Goal: Information Seeking & Learning: Learn about a topic

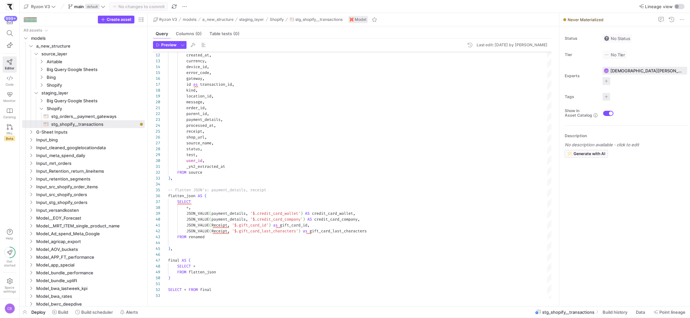
scroll to position [59, 0]
click at [185, 250] on div "authorization , created_at , currency , device_id , error_code , gateway , id a…" at bounding box center [360, 140] width 384 height 316
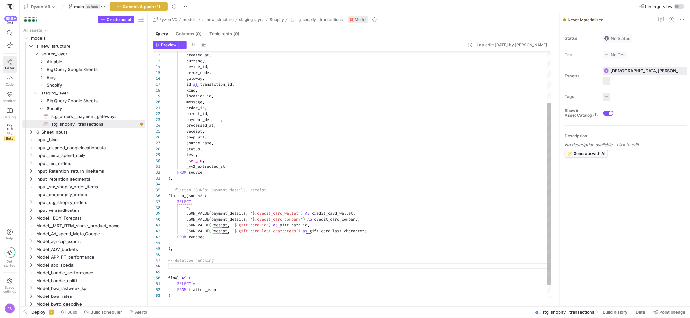
scroll to position [41, 0]
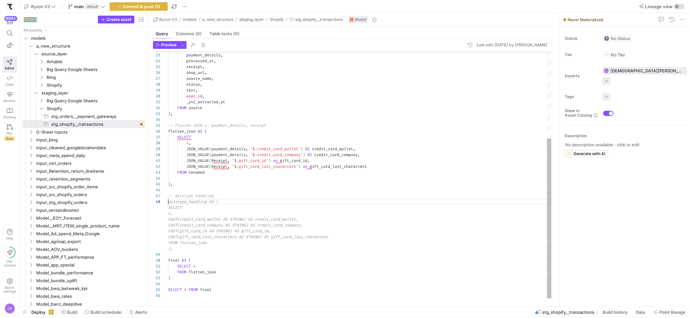
click at [223, 201] on div "parent_id , payment_details , processed_at , receipt , shop_url , source_name ,…" at bounding box center [360, 108] width 384 height 381
click at [188, 198] on div "parent_id , payment_details , processed_at , receipt , shop_url , source_name ,…" at bounding box center [360, 108] width 384 height 381
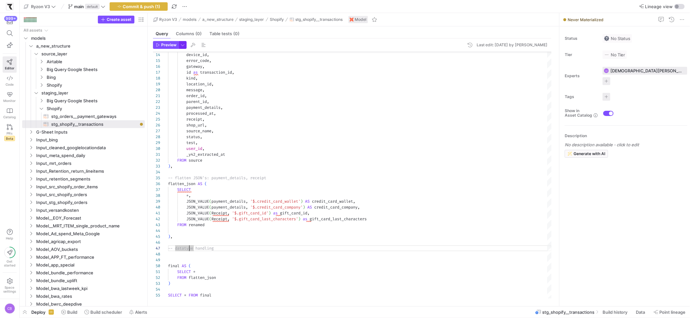
type textarea "JSON_VALUE(Receipt, '$.gift_card_id') as gift_card_id, JSON_VALUE(Receipt, '$.g…"
click at [182, 45] on span "button" at bounding box center [182, 44] width 7 height 7
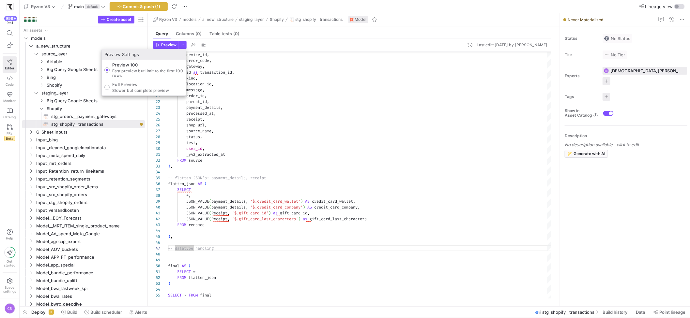
click at [153, 88] on p "Slower but complete preview" at bounding box center [140, 90] width 57 height 5
click at [110, 88] on input "Full Preview Slower but complete preview" at bounding box center [106, 87] width 5 height 5
radio input "true"
click at [161, 45] on div at bounding box center [345, 159] width 690 height 318
click at [161, 45] on span "Preview" at bounding box center [168, 45] width 15 height 5
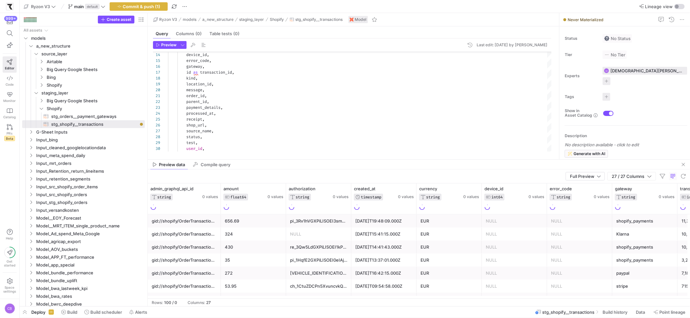
drag, startPoint x: 279, startPoint y: 192, endPoint x: 281, endPoint y: 156, distance: 36.3
click at [281, 159] on div at bounding box center [419, 159] width 542 height 0
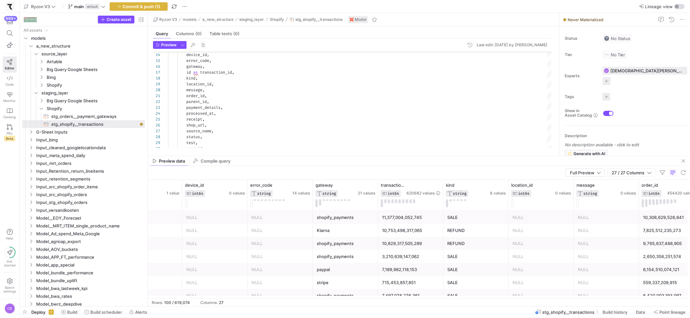
scroll to position [0, 0]
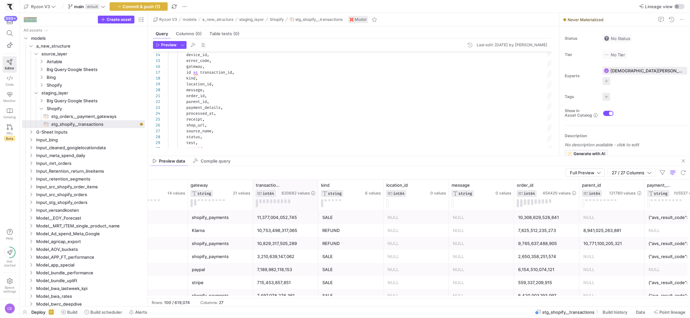
click at [316, 188] on div "transaction_id INT64 620682 values" at bounding box center [285, 195] width 65 height 31
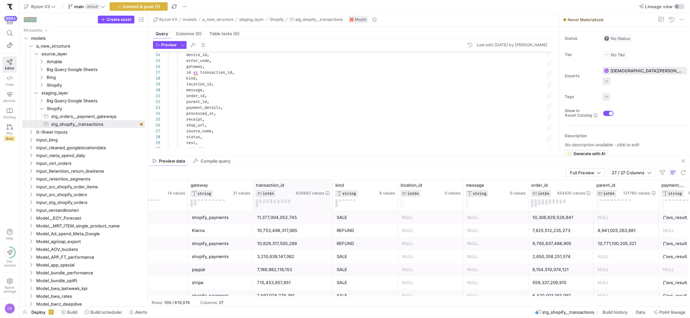
drag, startPoint x: 317, startPoint y: 188, endPoint x: 331, endPoint y: 189, distance: 14.4
click at [331, 189] on div at bounding box center [332, 195] width 3 height 31
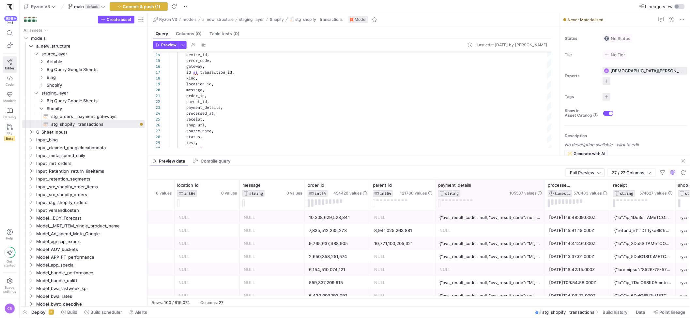
click at [544, 209] on div at bounding box center [544, 195] width 3 height 31
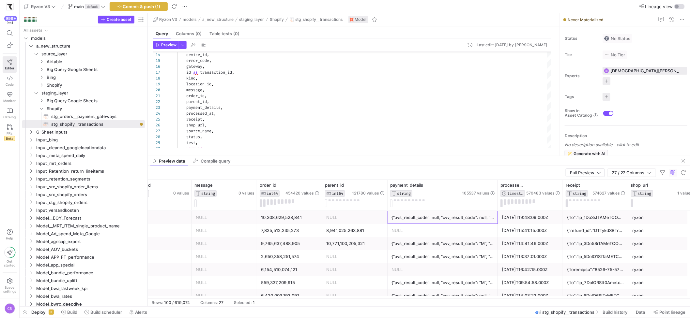
click at [470, 217] on div "{"avs_result_code": null, "cvv_result_code": null, "credit_card_bin": "490118",…" at bounding box center [442, 217] width 102 height 13
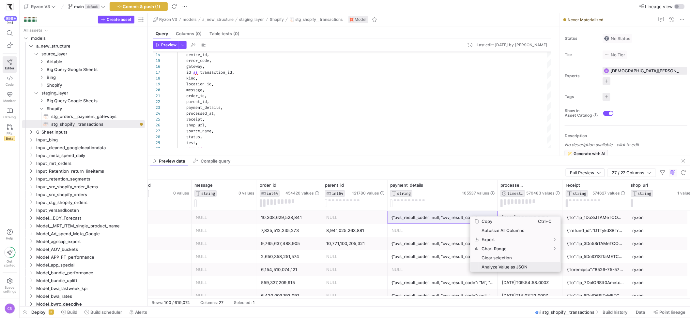
click at [498, 266] on span "Analyze Value as JSON" at bounding box center [508, 267] width 59 height 9
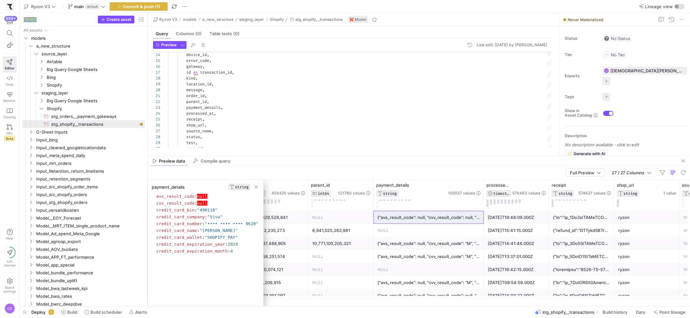
click at [579, 215] on div at bounding box center [581, 217] width 57 height 13
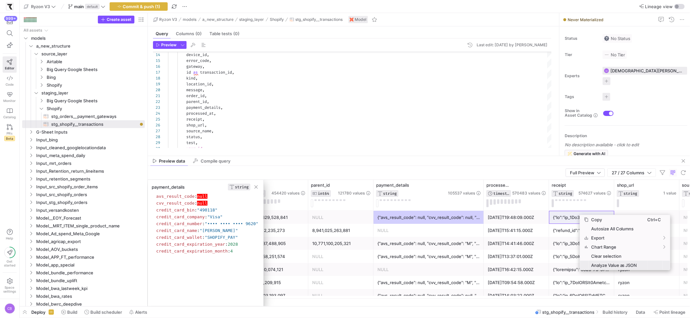
click at [599, 263] on span "Analyze Value as JSON" at bounding box center [617, 265] width 59 height 9
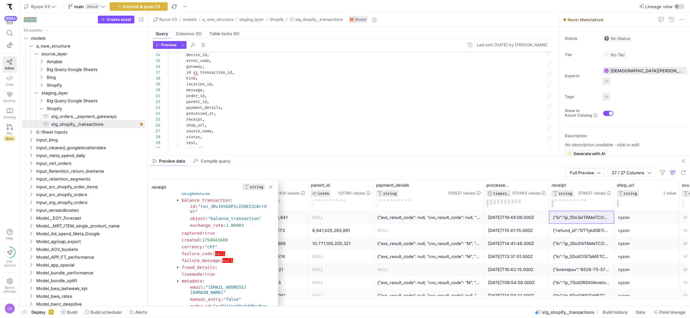
drag, startPoint x: 226, startPoint y: 252, endPoint x: 157, endPoint y: 253, distance: 69.1
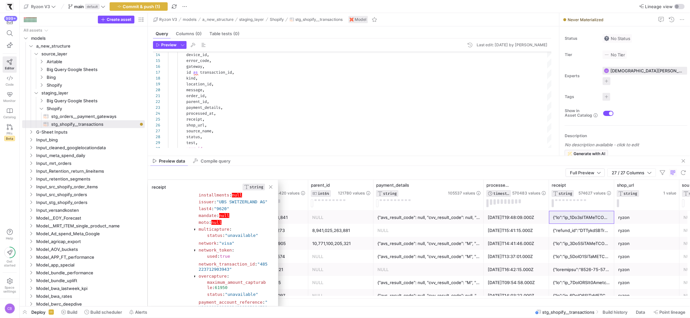
scroll to position [560, 0]
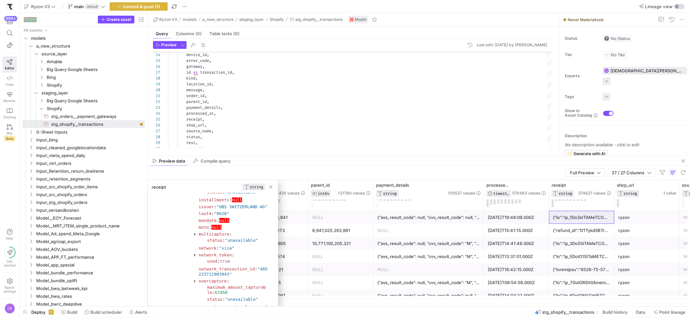
drag, startPoint x: 219, startPoint y: 215, endPoint x: 238, endPoint y: 226, distance: 21.9
click at [238, 226] on section "amount_authorized : 61950 authorization_code : "036377" brand : "visa" checks :…" at bounding box center [231, 196] width 75 height 303
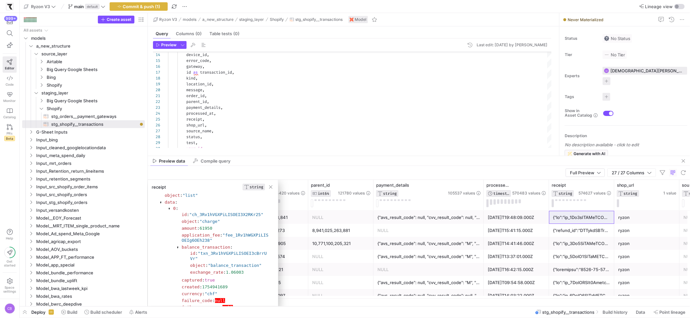
scroll to position [57, 0]
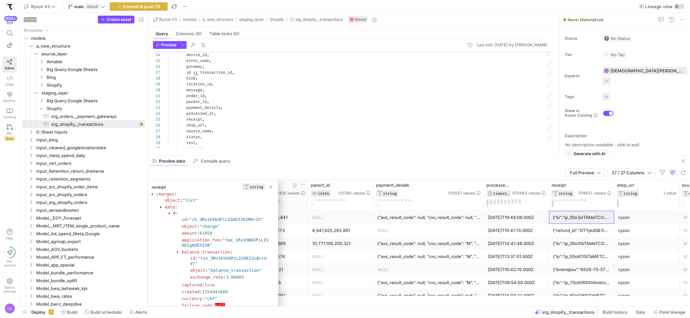
click at [270, 187] on span "button" at bounding box center [270, 187] width 7 height 7
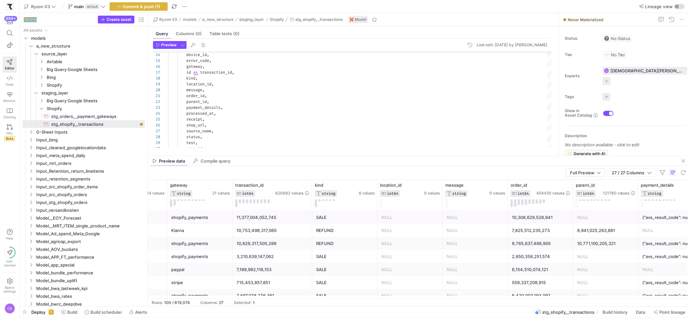
scroll to position [0, 420]
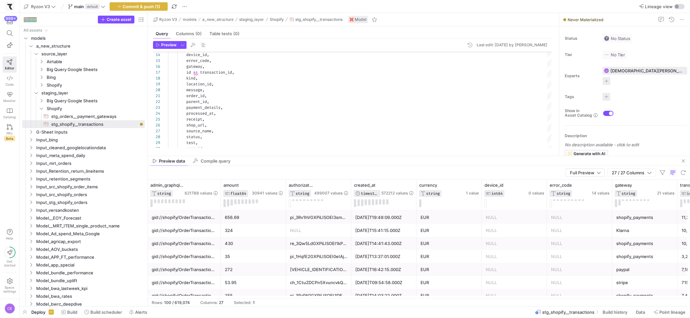
click at [244, 222] on div "656.69" at bounding box center [253, 217] width 57 height 13
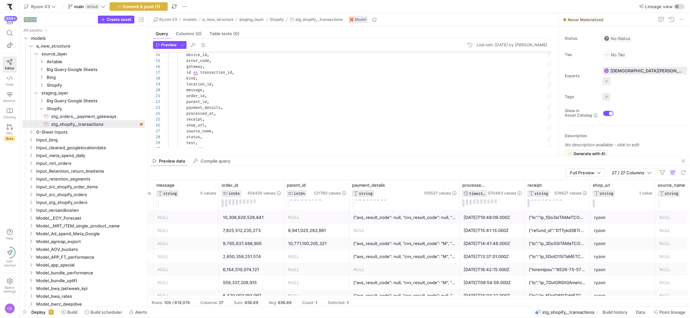
click at [243, 221] on div "10,308,629,528,841" at bounding box center [251, 217] width 57 height 13
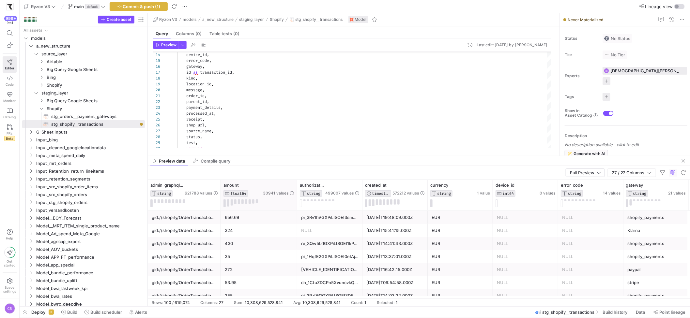
drag, startPoint x: 285, startPoint y: 197, endPoint x: 296, endPoint y: 197, distance: 11.1
click at [296, 197] on div at bounding box center [296, 195] width 3 height 31
click at [244, 216] on div "656.69" at bounding box center [259, 217] width 68 height 13
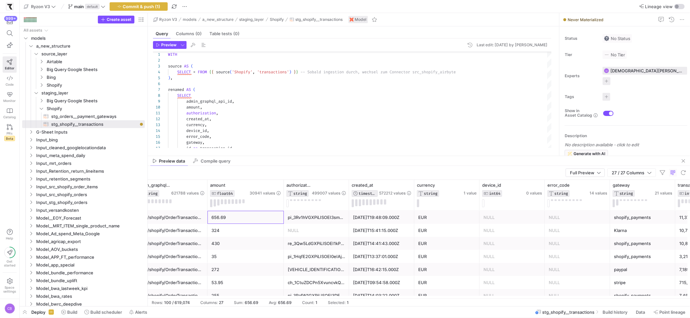
scroll to position [0, 0]
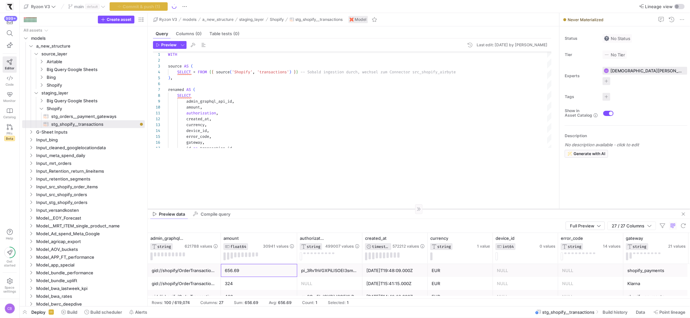
drag, startPoint x: 237, startPoint y: 156, endPoint x: 241, endPoint y: 215, distance: 59.8
click at [241, 209] on div at bounding box center [419, 209] width 542 height 0
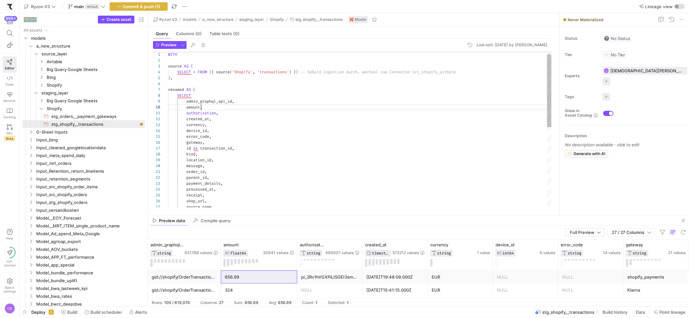
click at [200, 108] on div "device_id , error_code , gateway , currency , created_at , authorization , SELE…" at bounding box center [360, 213] width 384 height 334
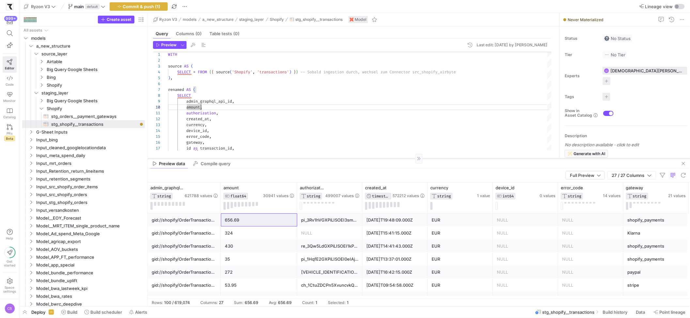
drag, startPoint x: 321, startPoint y: 216, endPoint x: 317, endPoint y: 159, distance: 57.2
click at [317, 159] on div at bounding box center [419, 158] width 542 height 0
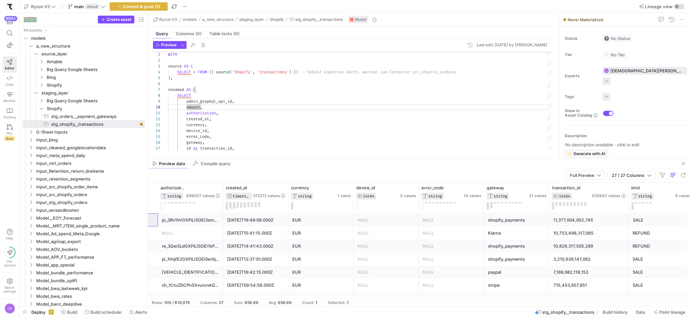
scroll to position [0, 330]
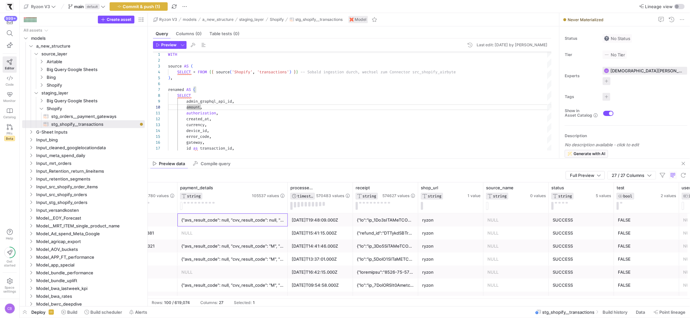
click at [263, 221] on div "{"avs_result_code": null, "cvv_result_code": null, "credit_card_bin": "490118",…" at bounding box center [232, 220] width 102 height 13
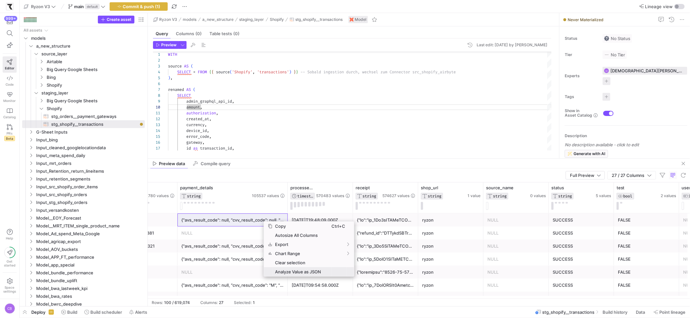
click at [284, 268] on span "Analyze Value as JSON" at bounding box center [301, 271] width 59 height 9
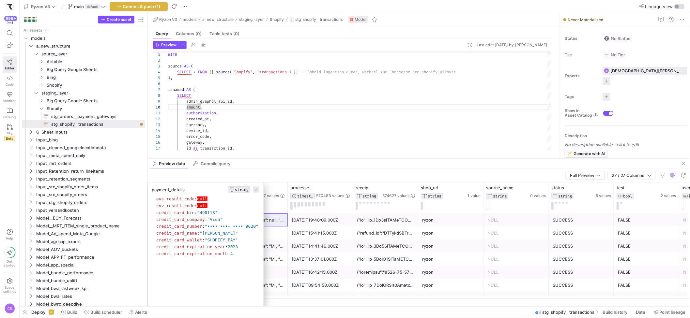
click at [259, 188] on span "button" at bounding box center [256, 190] width 7 height 7
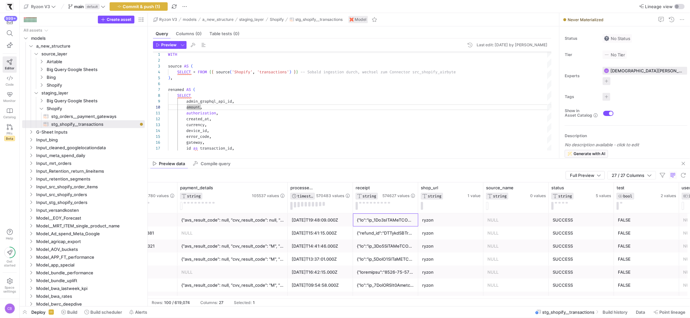
click at [363, 223] on div at bounding box center [385, 220] width 57 height 13
click at [382, 274] on span "Analyze Value as JSON" at bounding box center [401, 273] width 59 height 9
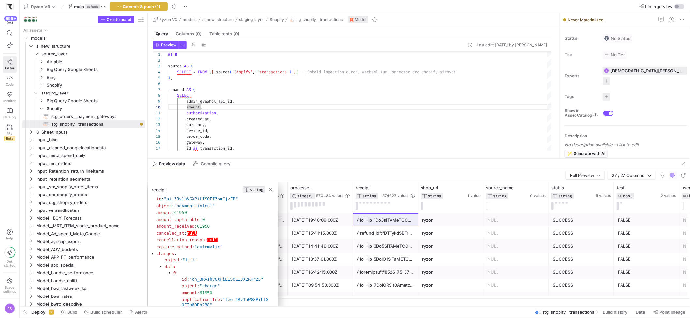
drag, startPoint x: 203, startPoint y: 215, endPoint x: 156, endPoint y: 213, distance: 47.3
click at [156, 213] on section "amount : 61950" at bounding box center [215, 213] width 118 height 7
drag, startPoint x: 236, startPoint y: 226, endPoint x: 156, endPoint y: 227, distance: 79.9
click at [156, 227] on section "amount_received : 61950" at bounding box center [214, 226] width 117 height 5
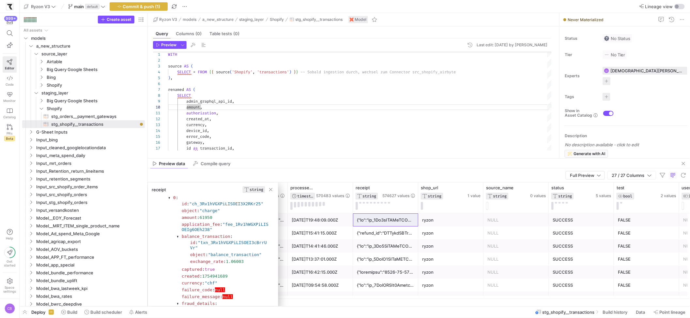
drag, startPoint x: 247, startPoint y: 266, endPoint x: 229, endPoint y: 267, distance: 18.3
click at [229, 264] on section "exchange_rate : 1.06003" at bounding box center [229, 261] width 79 height 5
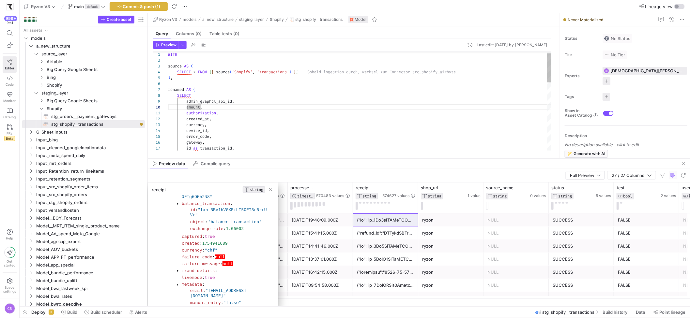
click at [201, 107] on div "device_id , error_code , gateway , currency , created_at , authorization , SELE…" at bounding box center [360, 213] width 384 height 334
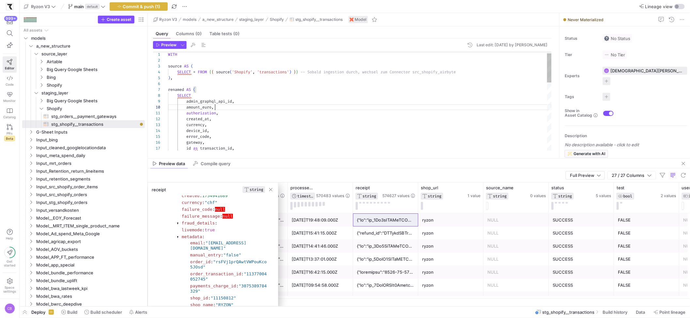
scroll to position [53, 47]
click at [203, 108] on div "device_id , error_code , gateway , currency , created_at , authorization , SELE…" at bounding box center [360, 213] width 384 height 334
click at [226, 107] on div "device_id , error_code , gateway , currency , created_at , authorization , SELE…" at bounding box center [360, 213] width 384 height 334
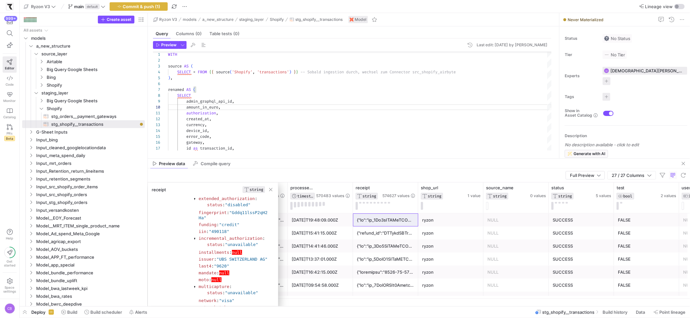
scroll to position [519, 0]
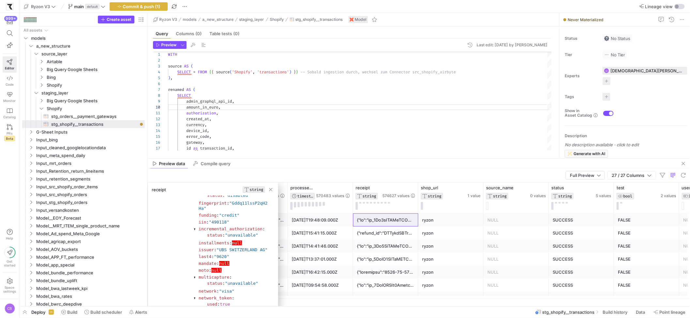
drag, startPoint x: 219, startPoint y: 259, endPoint x: 225, endPoint y: 268, distance: 11.8
click at [225, 253] on section "issuer : "UBS SWITZERLAND AG"" at bounding box center [233, 250] width 71 height 7
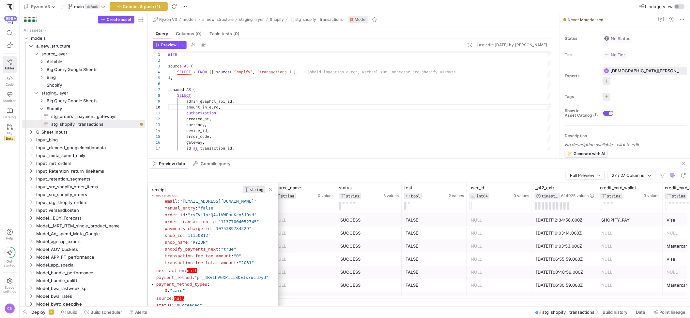
scroll to position [0, 1177]
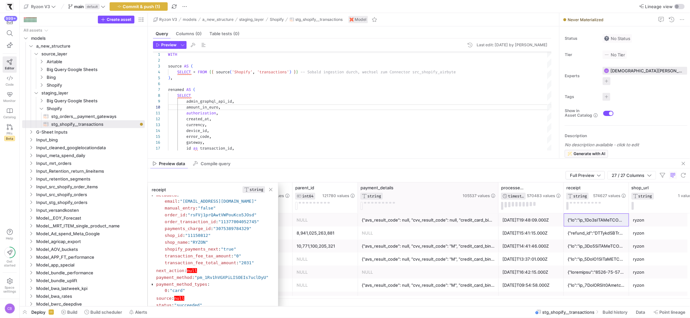
drag, startPoint x: 467, startPoint y: 196, endPoint x: 498, endPoint y: 204, distance: 32.0
click at [498, 204] on div at bounding box center [498, 198] width 3 height 31
click at [438, 220] on div "{"avs_result_code": null, "cvv_result_code": null, "credit_card_bin": "490118",…" at bounding box center [428, 220] width 133 height 13
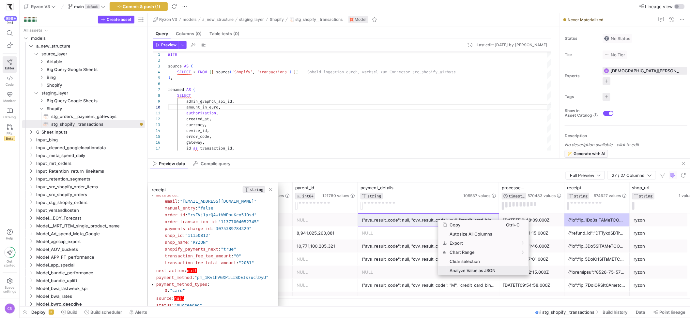
click at [460, 270] on span "Analyze Value as JSON" at bounding box center [476, 270] width 59 height 9
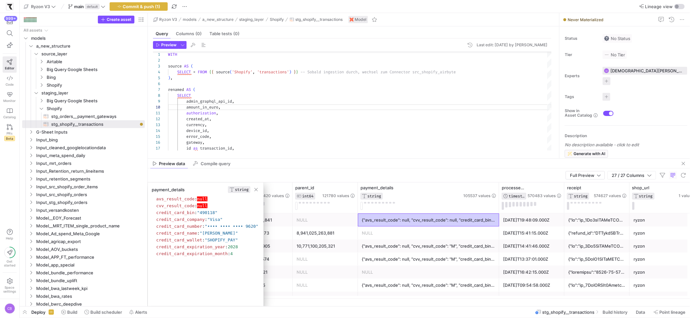
click at [573, 219] on div at bounding box center [596, 220] width 57 height 13
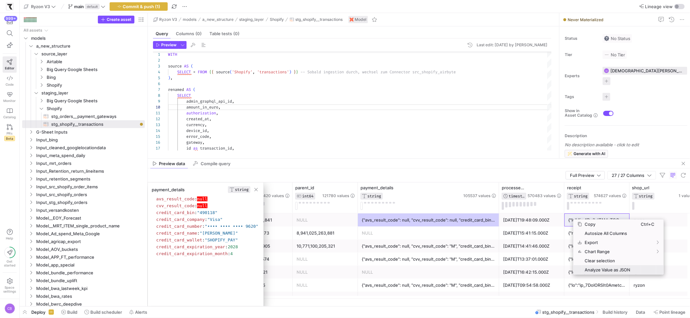
click at [591, 270] on span "Analyze Value as JSON" at bounding box center [611, 269] width 59 height 9
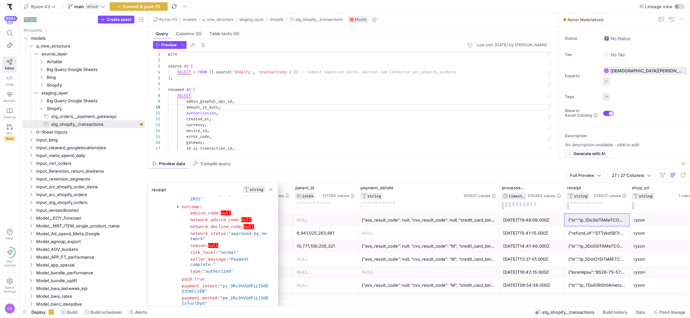
drag, startPoint x: 241, startPoint y: 257, endPoint x: 186, endPoint y: 257, distance: 55.1
click at [186, 257] on section "advice_code : null network_advice_code : null network_decline_code : null netwo…" at bounding box center [228, 243] width 84 height 66
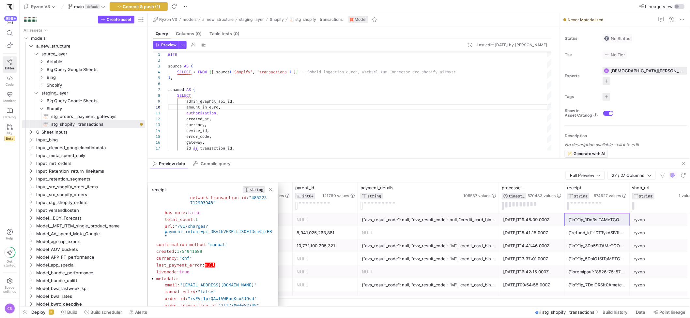
scroll to position [755, 0]
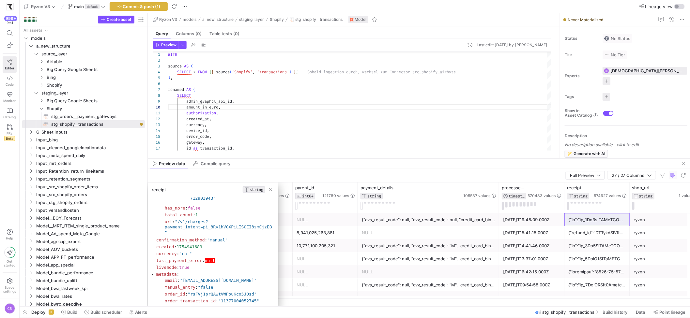
drag, startPoint x: 201, startPoint y: 270, endPoint x: 152, endPoint y: 268, distance: 49.6
click at [188, 108] on div "device_id , error_code , gateway , currency , created_at , authorization , SELE…" at bounding box center [360, 213] width 384 height 334
click at [226, 149] on div "device_id , error_code , gateway , currency , created_at , authorization , SELE…" at bounding box center [360, 213] width 384 height 334
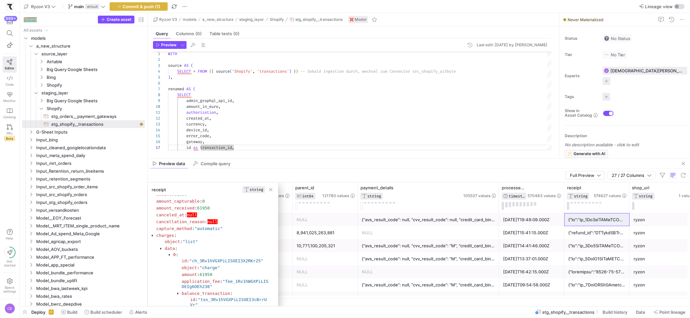
scroll to position [23, 0]
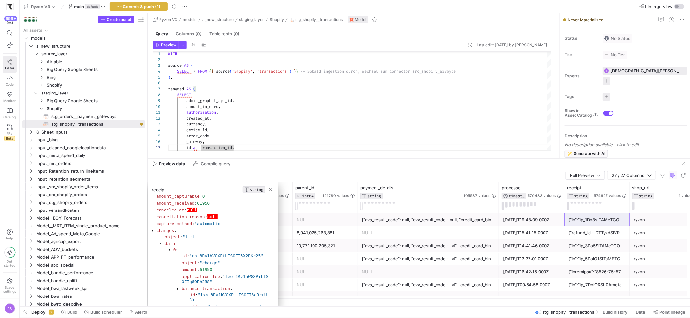
click at [153, 232] on div at bounding box center [153, 231] width 2 height 4
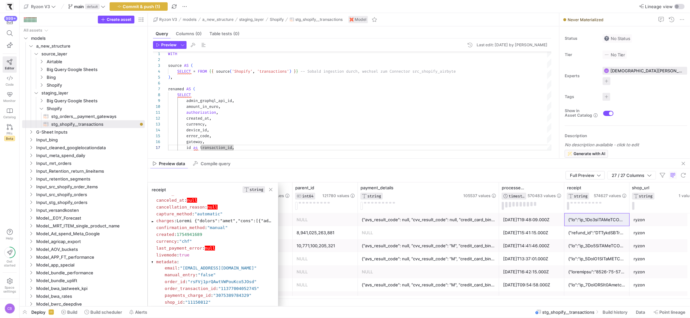
scroll to position [28, 0]
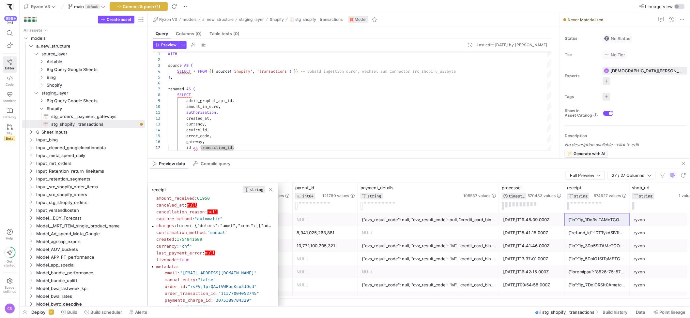
click at [153, 268] on div at bounding box center [153, 267] width 2 height 4
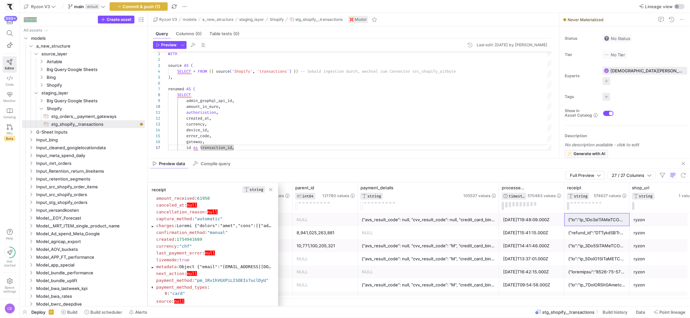
scroll to position [36, 0]
click at [153, 286] on div at bounding box center [153, 285] width 2 height 4
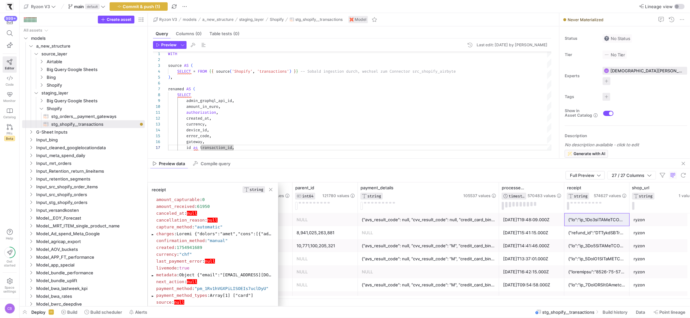
scroll to position [15, 0]
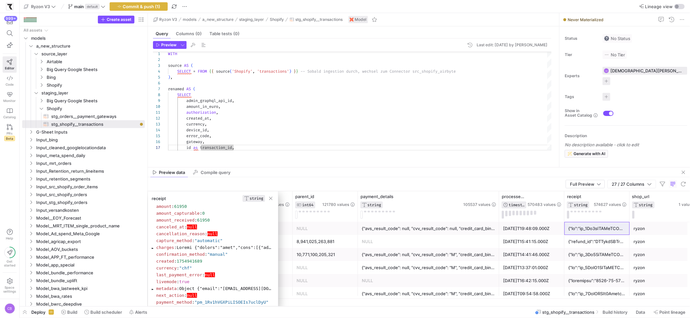
drag, startPoint x: 271, startPoint y: 159, endPoint x: 271, endPoint y: 168, distance: 9.5
click at [273, 168] on div at bounding box center [419, 167] width 542 height 0
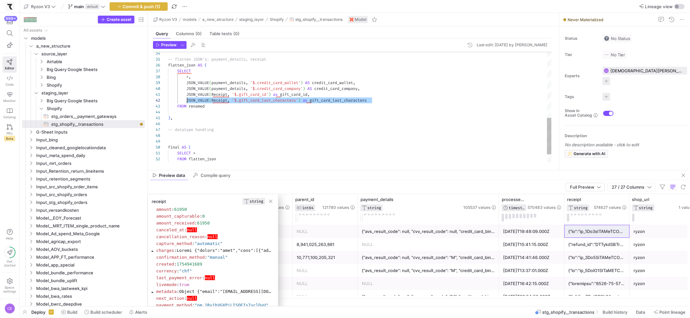
scroll to position [6, 14]
drag, startPoint x: 372, startPoint y: 101, endPoint x: 183, endPoint y: 98, distance: 189.2
click at [183, 98] on div "* , JSON_VALUE ( payment_details , '$.credit_card_wallet' ) AS credit_card_wall…" at bounding box center [360, 19] width 384 height 334
drag, startPoint x: 315, startPoint y: 95, endPoint x: 185, endPoint y: 97, distance: 130.1
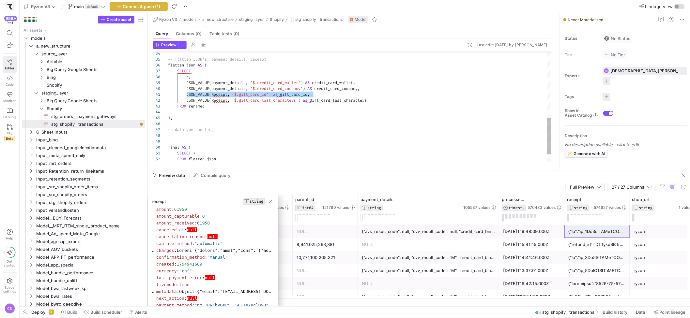
click at [185, 97] on div "* , JSON_VALUE ( payment_details , '$.credit_card_wallet' ) AS credit_card_wall…" at bounding box center [360, 19] width 384 height 334
click at [382, 101] on div "* , JSON_VALUE ( payment_details , '$.credit_card_wallet' ) AS credit_card_wall…" at bounding box center [360, 19] width 384 height 334
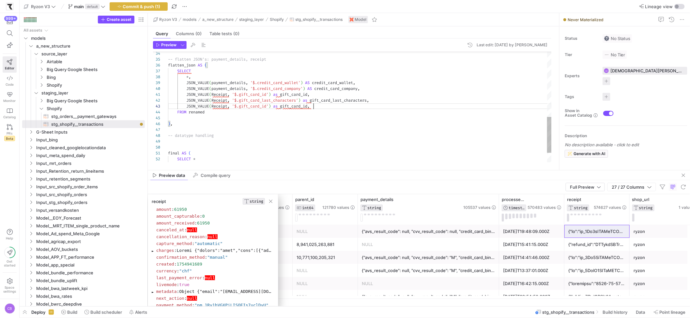
scroll to position [11, 145]
click at [268, 107] on div "* , JSON_VALUE ( payment_details , '$.credit_card_wallet' ) AS credit_card_wall…" at bounding box center [360, 25] width 384 height 346
drag, startPoint x: 268, startPoint y: 108, endPoint x: 274, endPoint y: 109, distance: 6.3
click at [274, 109] on div "* , JSON_VALUE ( payment_details , '$.credit_card_wallet' ) AS credit_card_wall…" at bounding box center [360, 22] width 384 height 340
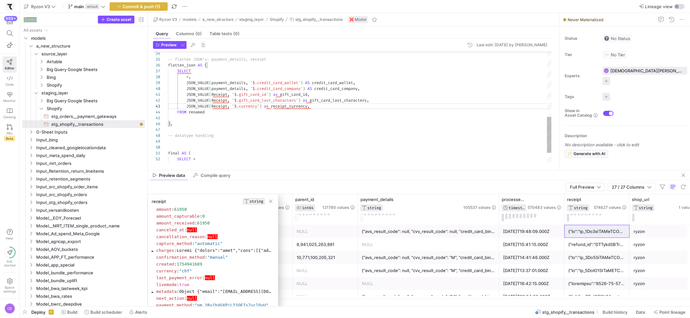
scroll to position [11, 143]
click at [312, 108] on div "* , JSON_VALUE ( payment_details , '$.credit_card_wallet' ) AS credit_card_wall…" at bounding box center [360, 22] width 384 height 340
click at [318, 106] on div "* , JSON_VALUE ( payment_details , '$.credit_card_wallet' ) AS credit_card_wall…" at bounding box center [360, 22] width 384 height 340
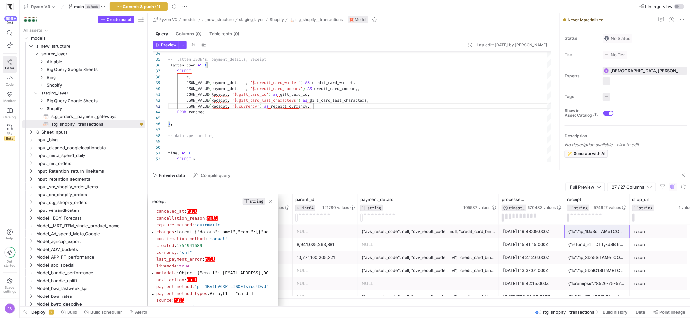
scroll to position [40, 0]
click at [156, 293] on span "payment_method_types" at bounding box center [181, 291] width 51 height 5
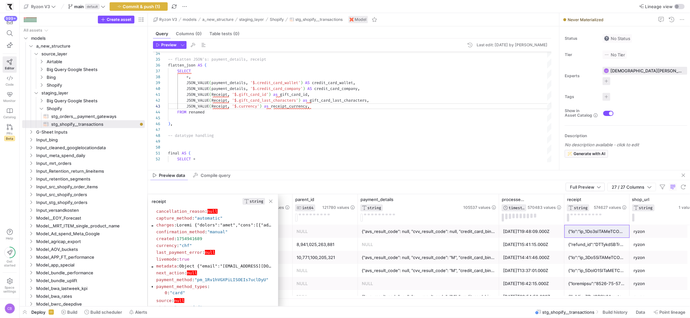
scroll to position [48, 0]
drag, startPoint x: 278, startPoint y: 268, endPoint x: 246, endPoint y: 311, distance: 53.4
click at [275, 318] on html "999+ Editor Code Monitor Catalog PRs Beta Help Get started Space settings CB Ry…" at bounding box center [345, 159] width 690 height 318
click at [153, 285] on div at bounding box center [153, 285] width 2 height 4
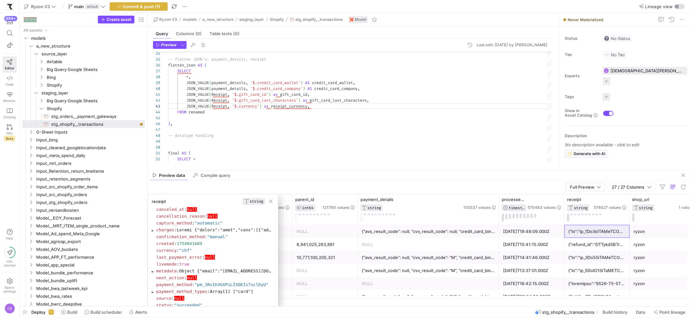
click at [153, 292] on div at bounding box center [153, 292] width 2 height 4
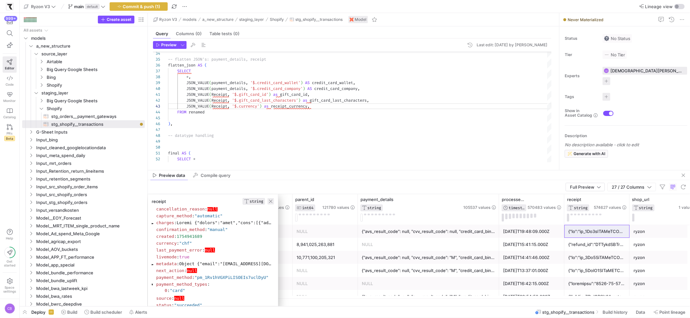
click at [272, 201] on span "button" at bounding box center [270, 201] width 7 height 7
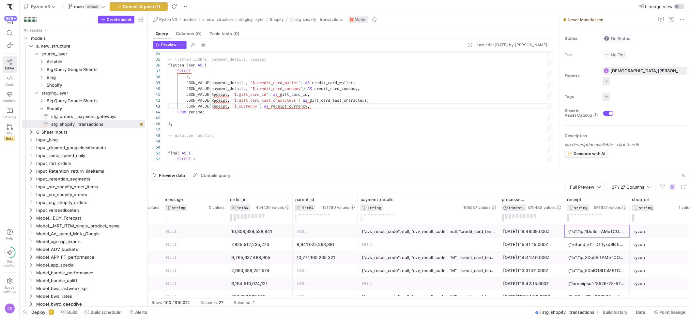
click at [589, 231] on div at bounding box center [596, 231] width 57 height 13
click at [602, 280] on span "Analyze Value as JSON" at bounding box center [627, 281] width 59 height 9
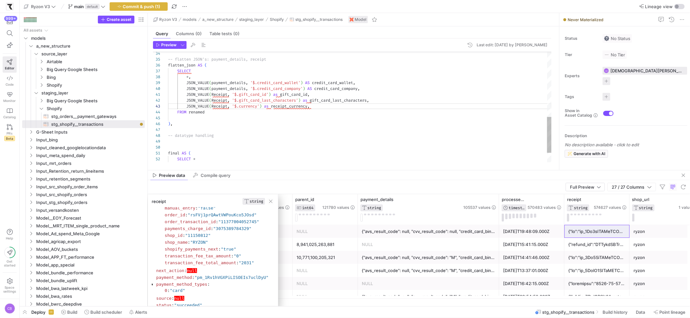
scroll to position [11, 145]
click at [340, 107] on div "* , JSON_VALUE ( payment_details , '$.credit_card_wallet' ) AS credit_card_wall…" at bounding box center [360, 22] width 384 height 340
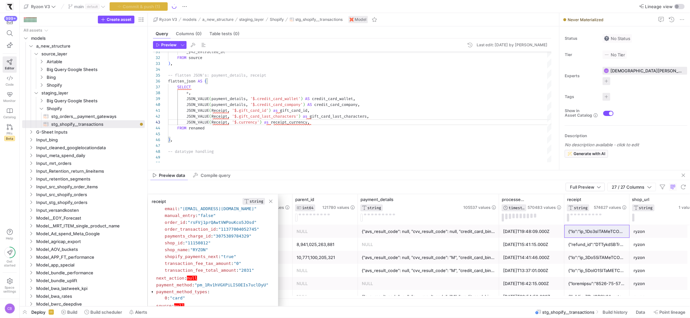
scroll to position [829, 0]
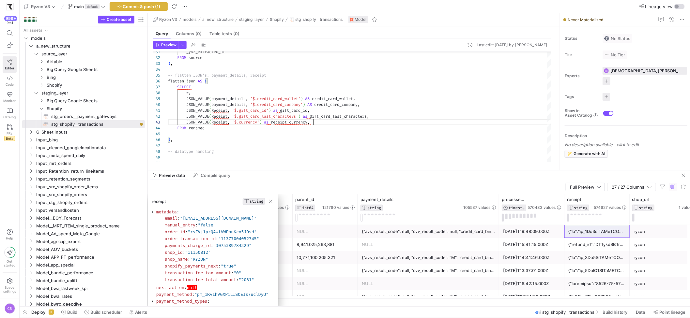
click at [153, 215] on div at bounding box center [153, 213] width 2 height 4
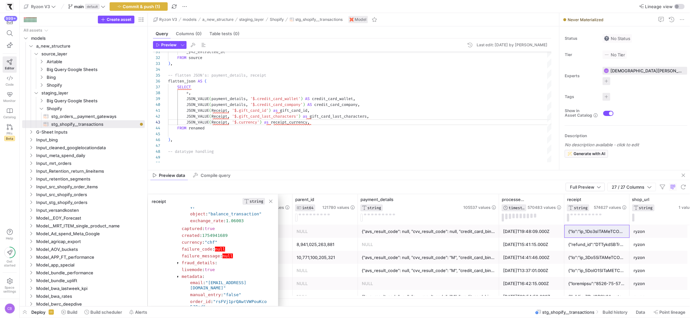
scroll to position [123, 0]
drag, startPoint x: 191, startPoint y: 229, endPoint x: 246, endPoint y: 233, distance: 54.9
click at [246, 229] on section "exchange_rate : 1.06003" at bounding box center [229, 225] width 79 height 5
click at [325, 124] on div "_y42_extracted_at FROM source ) , -- flatten JSON's: payment_details, receipt f…" at bounding box center [360, 38] width 384 height 340
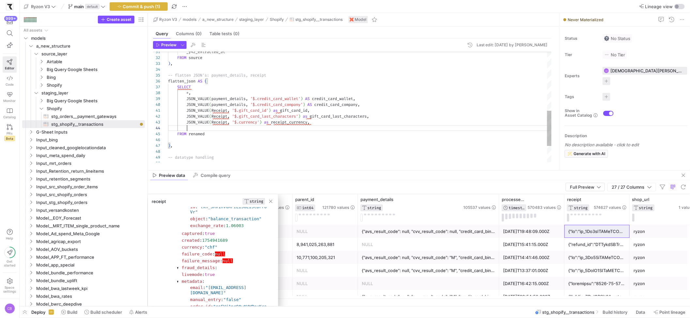
scroll to position [18, 19]
type textarea "JSON_VALUE(Receipt, '$.gift_card_id') as gift_card_id, JSON_VALUE(Receipt, '$.g…"
click at [258, 129] on div "_y42_extracted_at FROM source ) , -- flatten JSON's: payment_details, receipt f…" at bounding box center [360, 41] width 384 height 346
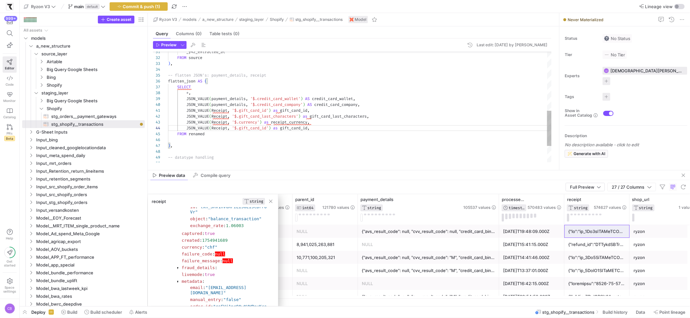
click at [258, 129] on div "_y42_extracted_at FROM source ) , -- flatten JSON's: payment_details, receipt f…" at bounding box center [360, 41] width 384 height 346
click at [268, 130] on div "_y42_extracted_at FROM source ) , -- flatten JSON's: payment_details, receipt f…" at bounding box center [360, 41] width 384 height 346
click at [274, 130] on div "_y42_extracted_at FROM source ) , -- flatten JSON's: payment_details, receipt f…" at bounding box center [360, 41] width 384 height 346
click at [314, 123] on div "_y42_extracted_at FROM source ) , -- flatten JSON's: payment_details, receipt f…" at bounding box center [360, 41] width 384 height 346
click at [324, 131] on div "_y42_extracted_at FROM source ) , -- flatten JSON's: payment_details, receipt f…" at bounding box center [360, 41] width 384 height 346
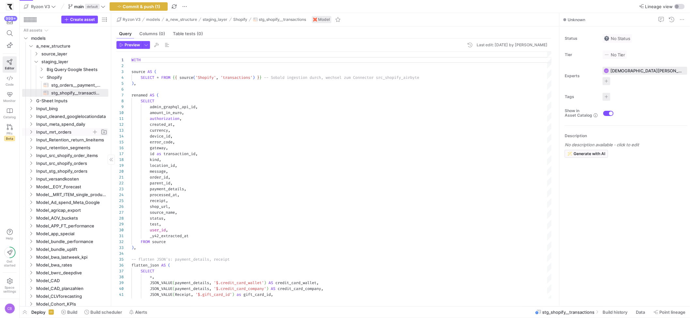
scroll to position [59, 0]
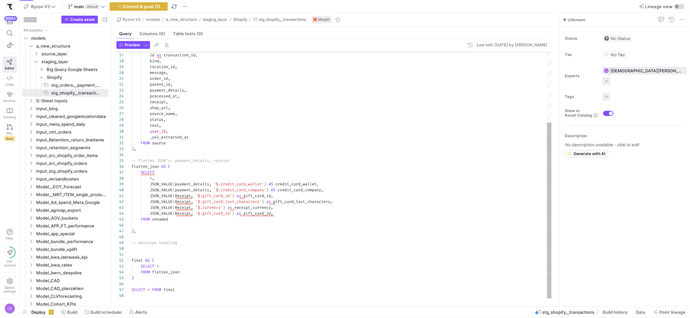
click at [216, 216] on div "gateway , id as transaction_id , kind , location_id , message , order_id , pare…" at bounding box center [341, 126] width 420 height 346
drag, startPoint x: 278, startPoint y: 214, endPoint x: 248, endPoint y: 214, distance: 29.0
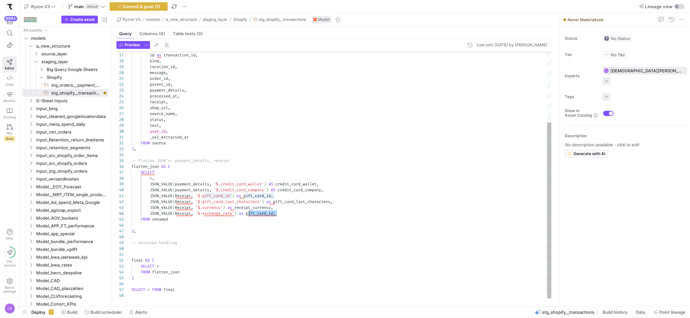
click at [248, 214] on div "gateway , id as transaction_id , kind , location_id , message , order_id , pare…" at bounding box center [341, 126] width 420 height 346
click at [238, 206] on div "gateway , id as transaction_id , kind , location_id , message , order_id , pare…" at bounding box center [341, 126] width 420 height 346
click at [238, 208] on div "gateway , id as transaction_id , kind , location_id , message , order_id , pare…" at bounding box center [341, 126] width 420 height 346
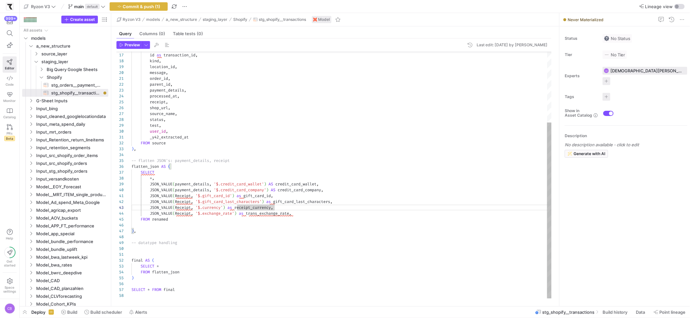
scroll to position [11, 106]
click at [322, 214] on div "gateway , id as transaction_id , kind , location_id , message , order_id , pare…" at bounding box center [341, 126] width 420 height 346
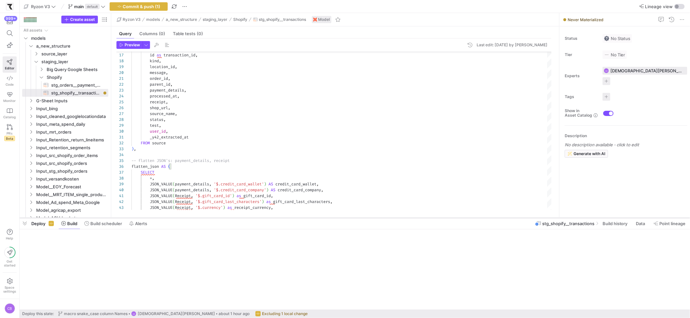
drag, startPoint x: 544, startPoint y: 307, endPoint x: 545, endPoint y: 218, distance: 88.7
click at [545, 218] on div at bounding box center [355, 218] width 670 height 3
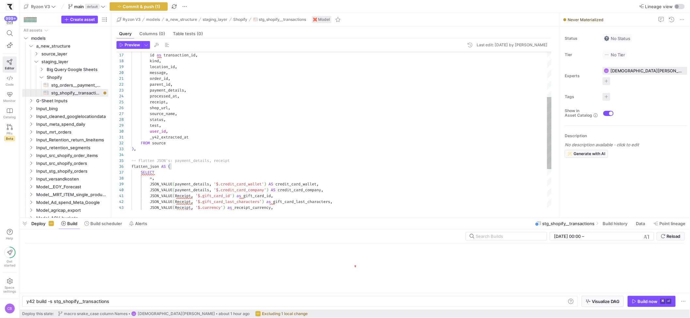
scroll to position [0, 82]
type textarea "JSON_VALUE(Receipt, '$.gift_card_id') as gift_card_id, JSON_VALUE(Receipt, '$.g…"
click at [143, 48] on span "button" at bounding box center [146, 44] width 7 height 7
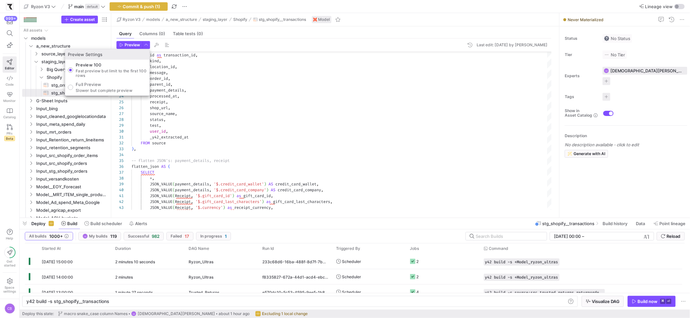
drag, startPoint x: 109, startPoint y: 88, endPoint x: 111, endPoint y: 84, distance: 3.8
click at [109, 88] on p "Slower but complete preview" at bounding box center [104, 90] width 57 height 5
click at [73, 88] on input "Full Preview Slower but complete preview" at bounding box center [70, 87] width 5 height 5
radio input "true"
click at [125, 47] on div at bounding box center [345, 159] width 690 height 318
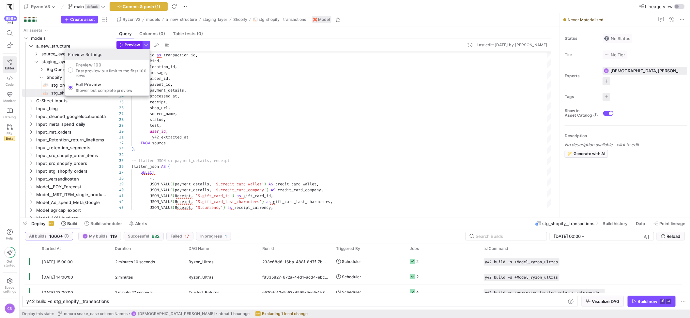
click at [125, 47] on span "Preview" at bounding box center [132, 45] width 15 height 5
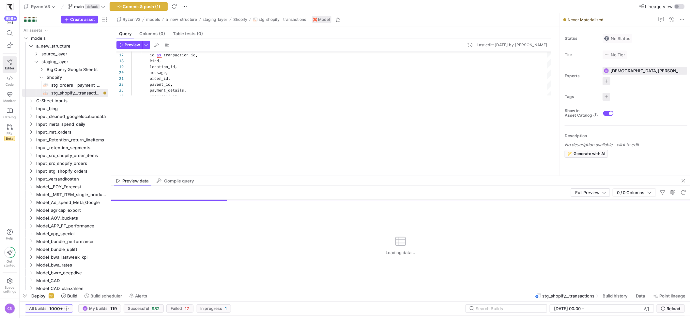
drag, startPoint x: 316, startPoint y: 217, endPoint x: 115, endPoint y: 141, distance: 215.1
click at [326, 290] on div at bounding box center [355, 290] width 670 height 3
click at [37, 54] on icon "Press SPACE to select this row." at bounding box center [36, 54] width 5 height 4
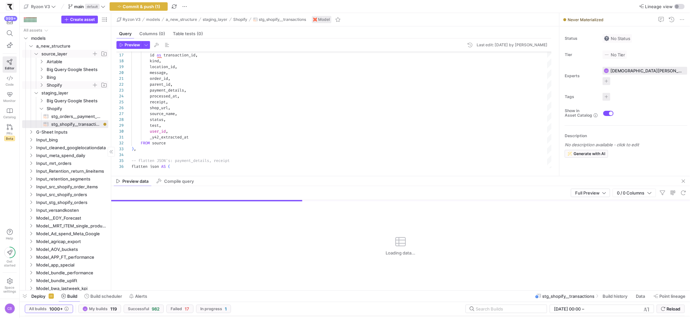
click at [40, 86] on icon "Press SPACE to select this row." at bounding box center [41, 85] width 5 height 4
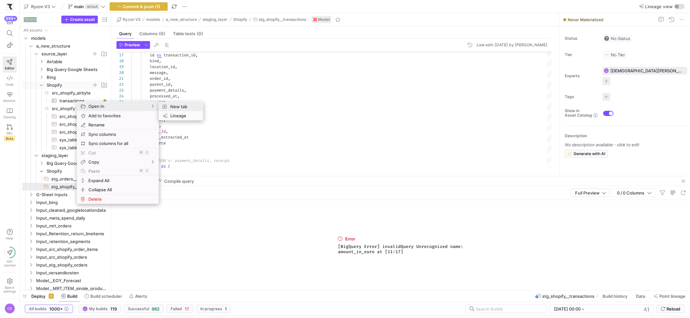
click at [192, 109] on span "New tab" at bounding box center [183, 106] width 30 height 9
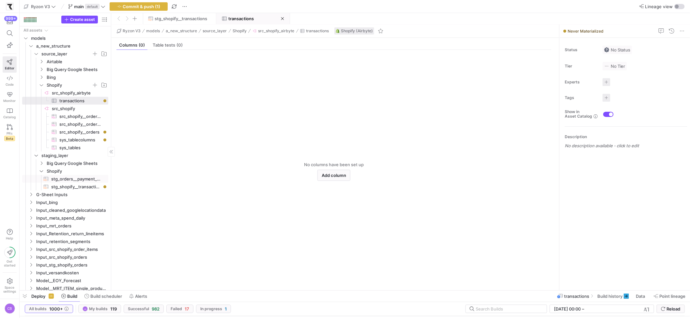
click at [80, 180] on span "stg_orders__payment_gateways​​​​​​​​​​" at bounding box center [76, 179] width 50 height 8
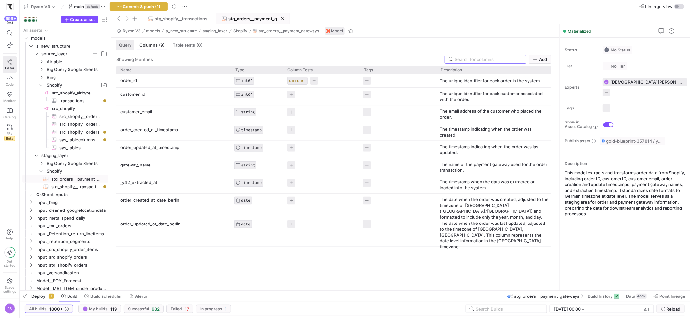
click at [124, 43] on span "Query" at bounding box center [125, 45] width 12 height 4
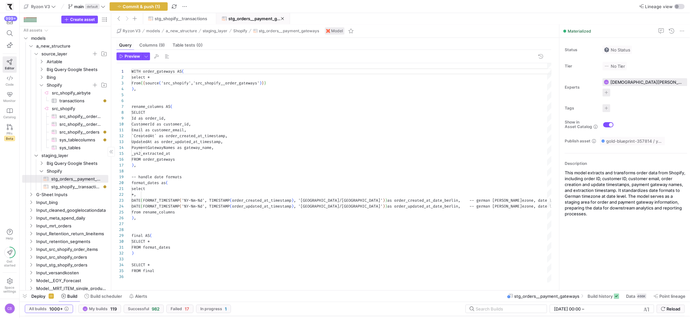
scroll to position [59, 0]
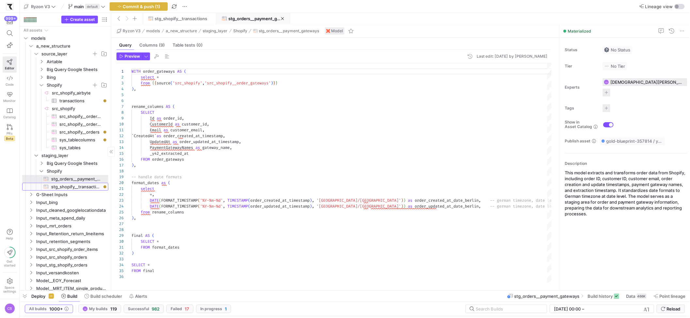
click at [79, 189] on span "stg_shopify__transactions​​​​​​​​​​" at bounding box center [76, 187] width 50 height 8
type textarea "y42 build -s stg_shopify__transactions"
type textarea "WITH source AS ( SELECT * FROM {{ source('Shopify', 'transactions') }} -- Sobal…"
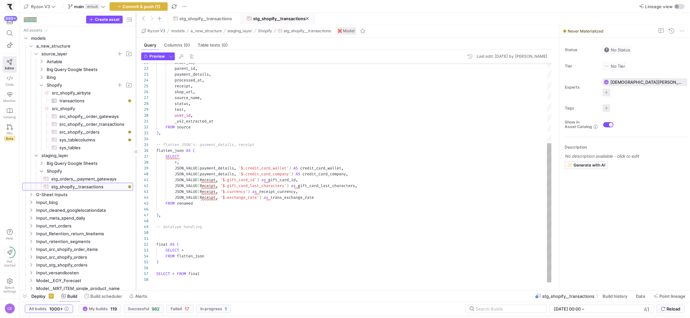
drag, startPoint x: 111, startPoint y: 160, endPoint x: 135, endPoint y: 159, distance: 24.8
click at [136, 159] on div at bounding box center [136, 152] width 0 height 278
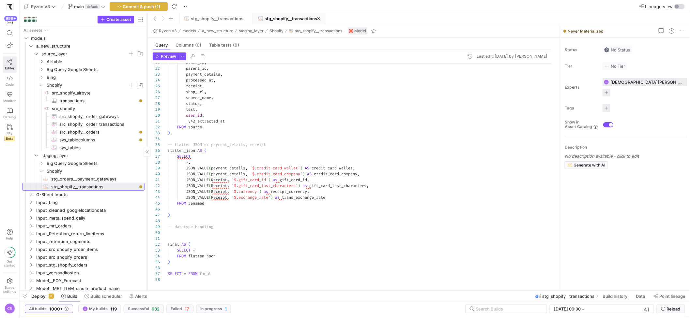
drag, startPoint x: 135, startPoint y: 159, endPoint x: 147, endPoint y: 158, distance: 11.4
click at [147, 158] on div at bounding box center [147, 152] width 0 height 278
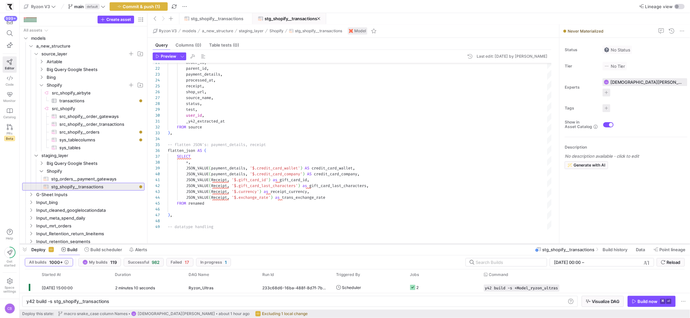
drag, startPoint x: 320, startPoint y: 291, endPoint x: 321, endPoint y: 246, distance: 45.0
click at [321, 246] on div at bounding box center [355, 244] width 670 height 3
click at [182, 57] on span "button" at bounding box center [182, 56] width 7 height 7
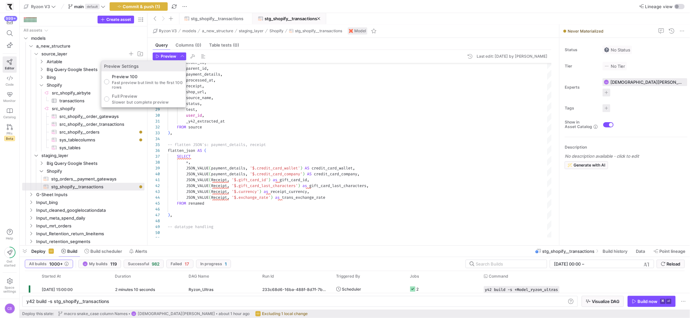
click at [141, 97] on p "Full Preview" at bounding box center [140, 96] width 57 height 5
click at [109, 97] on input "Full Preview Slower but complete preview" at bounding box center [106, 99] width 5 height 5
radio input "true"
click at [158, 61] on div "Preview Settings Preview 100 Fast preview but limit to the first 100 rows Full …" at bounding box center [143, 84] width 85 height 47
click at [158, 60] on button "Preview" at bounding box center [166, 57] width 26 height 8
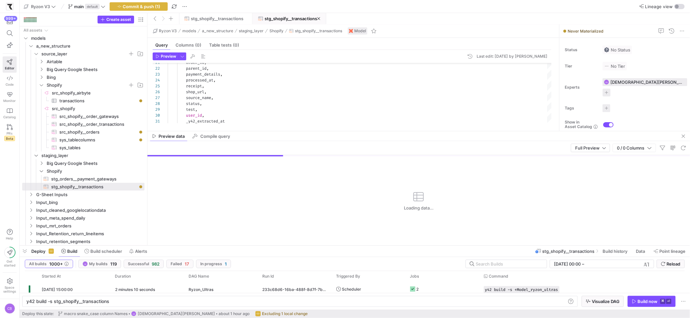
click at [266, 130] on mat-tab-group "Query Columns (0) Table tests (0) Preview Last edit: Thursday 14 August 2025 by…" at bounding box center [351, 84] width 409 height 93
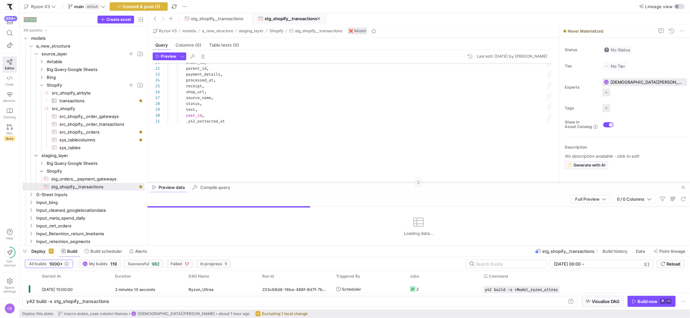
drag, startPoint x: 265, startPoint y: 131, endPoint x: 277, endPoint y: 185, distance: 55.4
click at [277, 183] on div at bounding box center [418, 182] width 542 height 0
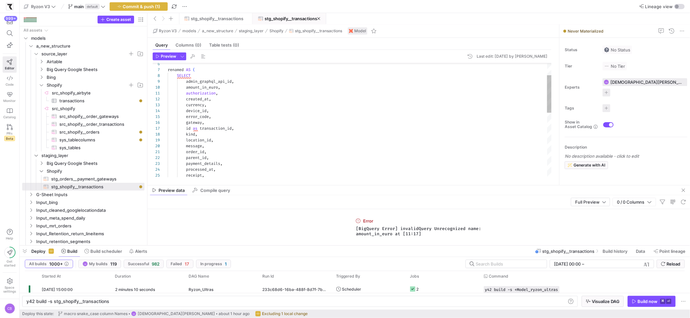
click at [218, 87] on div "receipt , processed_at , payment_details , message , order_id , parent_id , loc…" at bounding box center [360, 199] width 384 height 346
click at [181, 53] on span "button" at bounding box center [182, 56] width 7 height 7
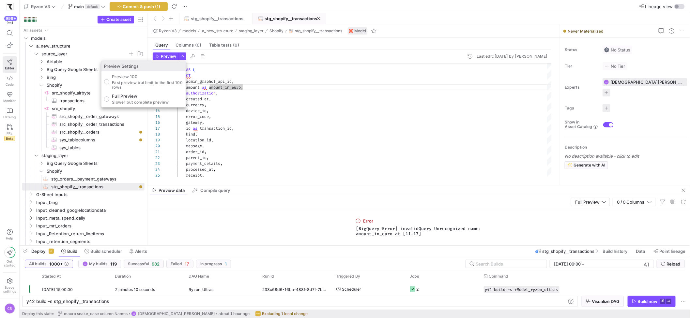
click at [172, 53] on div at bounding box center [345, 159] width 690 height 318
click at [172, 55] on span "Preview" at bounding box center [168, 56] width 15 height 5
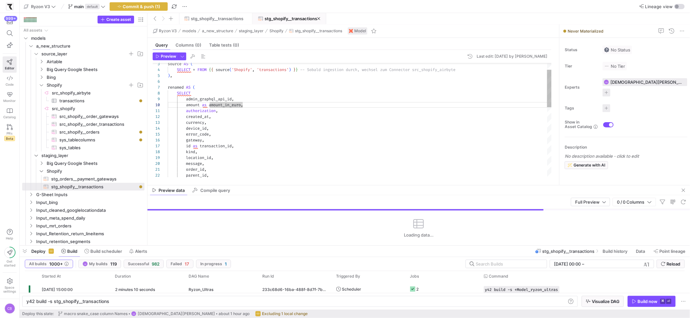
click at [210, 119] on div "message , order_id , parent_id , location_id , kind , id as transaction_id , de…" at bounding box center [360, 217] width 384 height 346
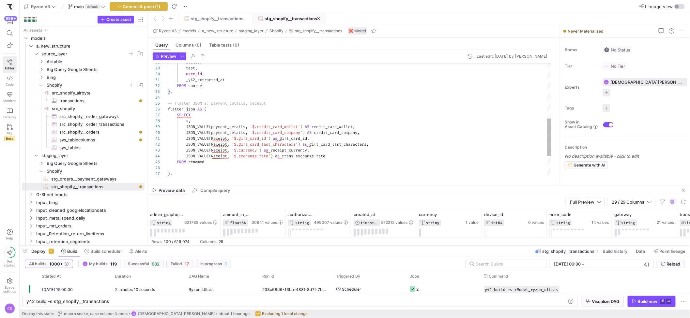
click at [215, 141] on div "user_id , _y42_extracted_at FROM source ) , -- flatten JSON's: payment_details,…" at bounding box center [360, 69] width 384 height 346
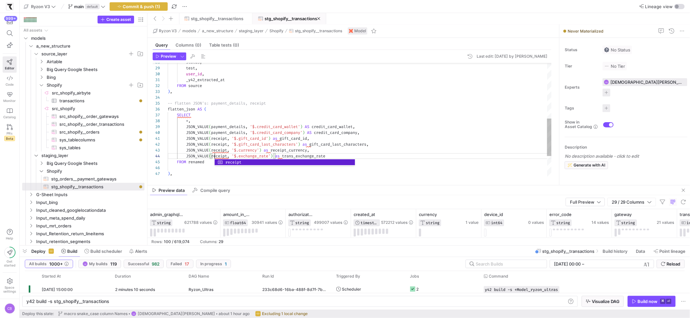
scroll to position [18, 47]
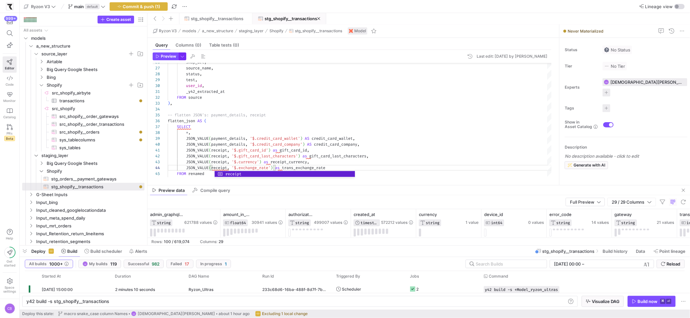
click at [182, 53] on span "button" at bounding box center [182, 56] width 7 height 7
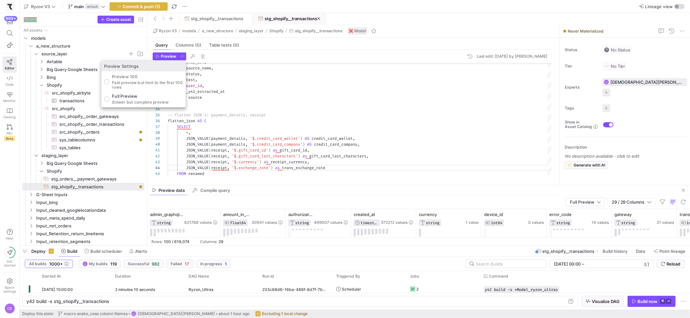
click at [167, 55] on div at bounding box center [345, 159] width 690 height 318
click at [167, 55] on span "Preview" at bounding box center [168, 56] width 15 height 5
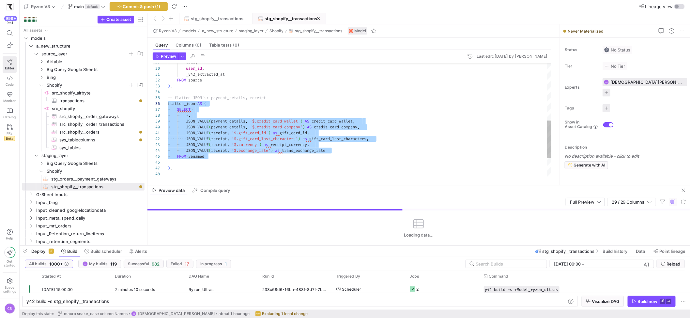
scroll to position [29, 0]
drag, startPoint x: 209, startPoint y: 158, endPoint x: 158, endPoint y: 105, distance: 73.4
click at [168, 105] on div "user_id , _y42_extracted_at FROM source ) , -- flatten JSON's: payment_details,…" at bounding box center [360, 63] width 384 height 346
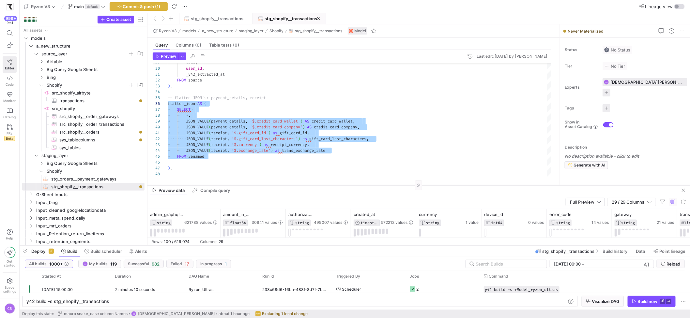
drag, startPoint x: 324, startPoint y: 186, endPoint x: 325, endPoint y: 142, distance: 43.4
click at [324, 185] on div at bounding box center [418, 185] width 542 height 0
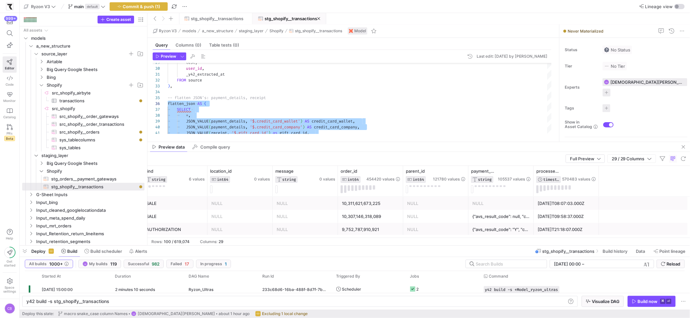
scroll to position [0, 0]
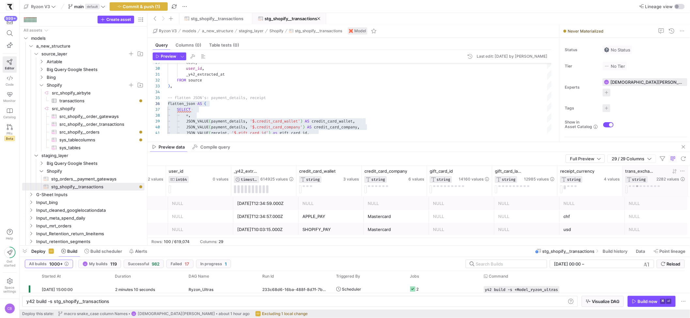
click at [637, 187] on button at bounding box center [637, 187] width 2 height 2
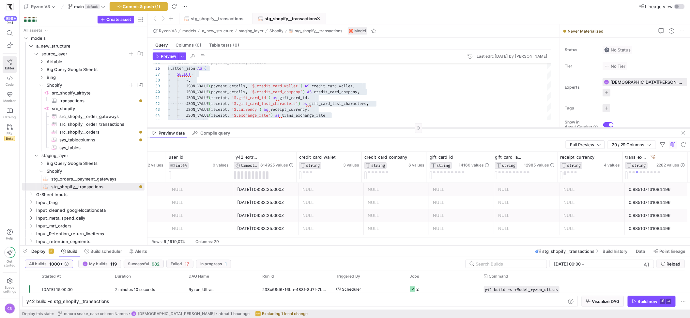
drag, startPoint x: 334, startPoint y: 142, endPoint x: 334, endPoint y: 127, distance: 14.7
click at [334, 128] on div at bounding box center [418, 128] width 542 height 0
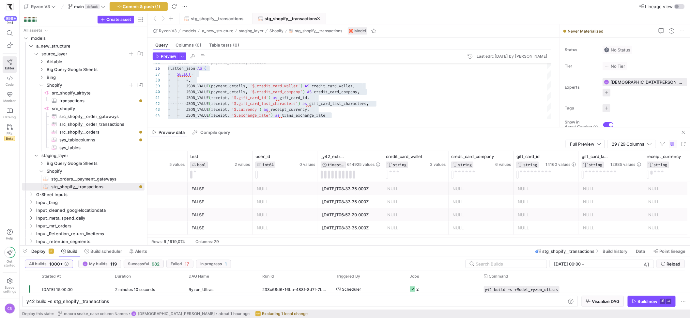
scroll to position [4, 0]
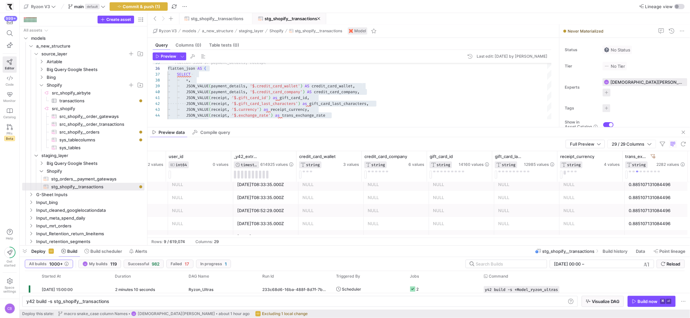
click at [293, 121] on div "Preview Last edit: Thursday 14 August 2025 by Christian Bretthauer 35 36 37 38 …" at bounding box center [351, 86] width 409 height 72
type textarea "JSON_VALUE(receipt, '$.gift_card_id') as gift_card_id, JSON_VALUE(receipt, '$.g…"
click at [333, 113] on div "-- flatten JSON's: payment_details, receipt flatten_json AS ( SELECT * , JSON_V…" at bounding box center [360, 28] width 384 height 346
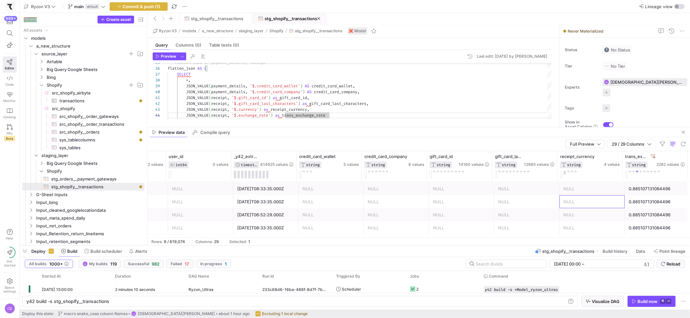
click at [590, 206] on div "NULL" at bounding box center [591, 202] width 57 height 13
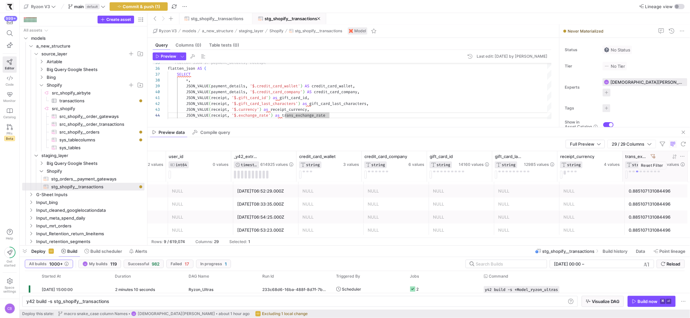
click at [653, 158] on icon at bounding box center [653, 156] width 5 height 5
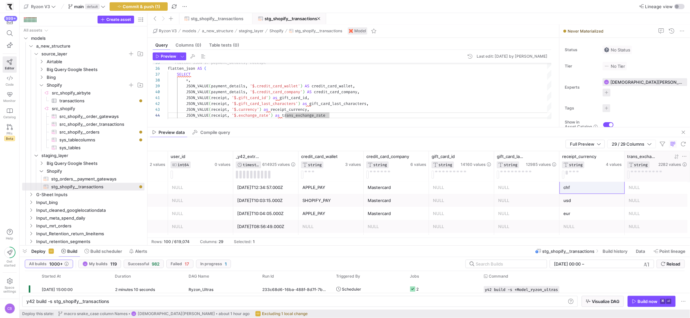
click at [600, 214] on div "eur" at bounding box center [591, 213] width 57 height 13
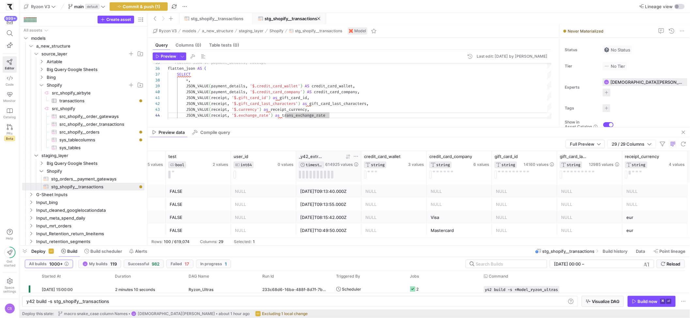
click at [347, 158] on icon at bounding box center [347, 156] width 5 height 5
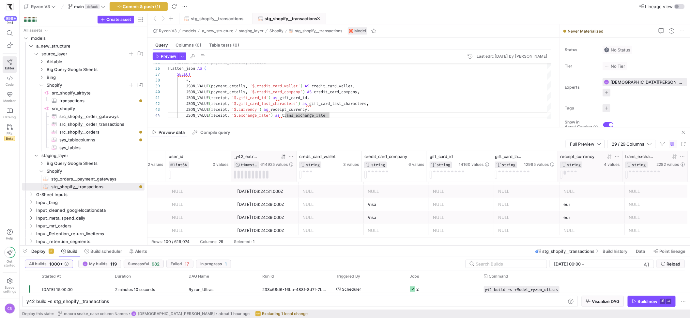
drag, startPoint x: 622, startPoint y: 170, endPoint x: 601, endPoint y: 171, distance: 20.9
click at [601, 171] on div "receipt_currency STRING 4 values" at bounding box center [589, 166] width 65 height 31
click at [387, 126] on mat-tab-group "Query Columns (0) Table tests (0) Preview Last edit: Thursday 14 August 2025 by…" at bounding box center [351, 82] width 409 height 89
click at [386, 128] on div "Preview data Compile query" at bounding box center [418, 133] width 542 height 10
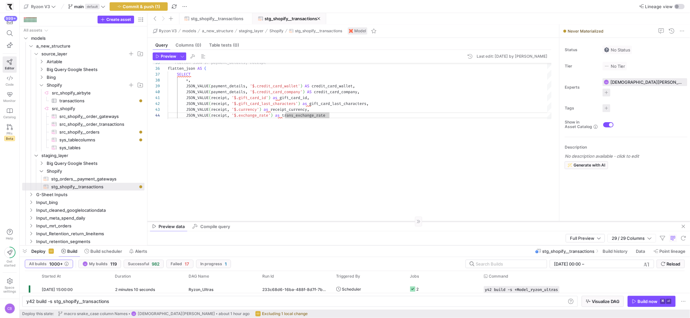
drag, startPoint x: 386, startPoint y: 127, endPoint x: 391, endPoint y: 221, distance: 94.4
click at [391, 221] on div at bounding box center [418, 221] width 542 height 0
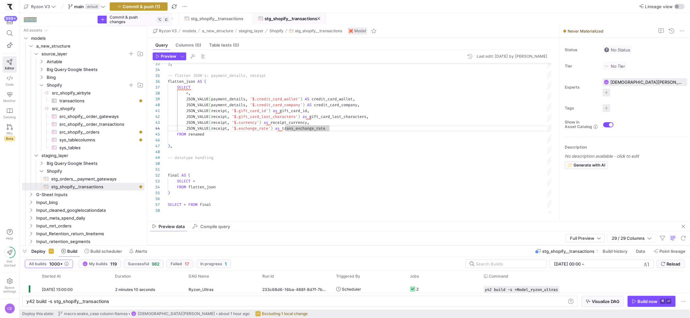
click at [147, 7] on span "Commit & push (1)" at bounding box center [142, 6] width 38 height 5
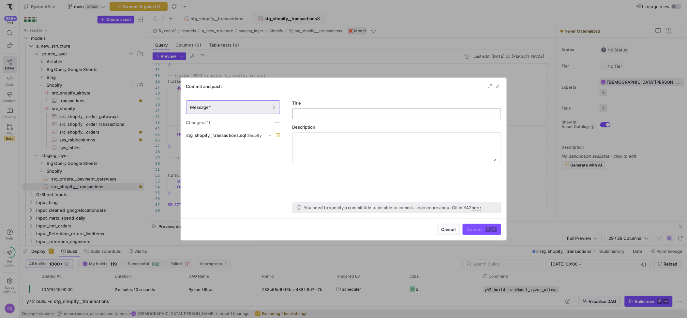
click at [330, 117] on div at bounding box center [397, 114] width 198 height 10
type input "transactions staging model"
click at [479, 230] on span "Commit ⌘ ⏎" at bounding box center [482, 229] width 30 height 5
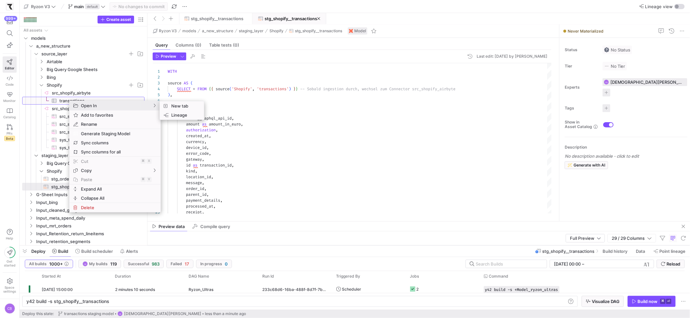
click at [66, 101] on span "transactions​​​​​​​​​" at bounding box center [98, 101] width 78 height 8
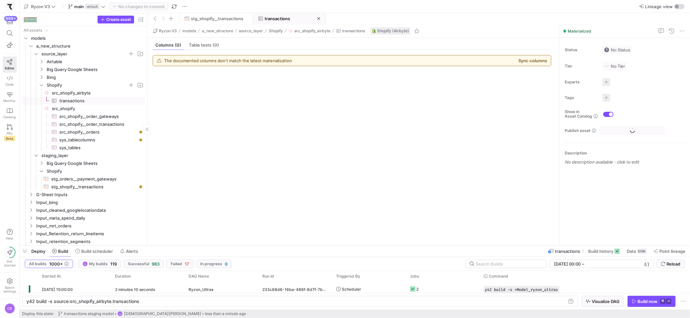
type textarea "y42 build -s source:src_shopify_airbyte.transactions"
click at [171, 43] on span "Columns (0)" at bounding box center [168, 45] width 26 height 4
click at [600, 252] on span "Build history" at bounding box center [600, 251] width 25 height 5
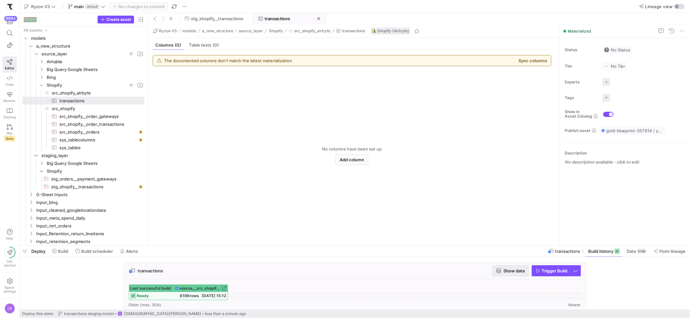
click at [505, 268] on span "button" at bounding box center [510, 271] width 36 height 10
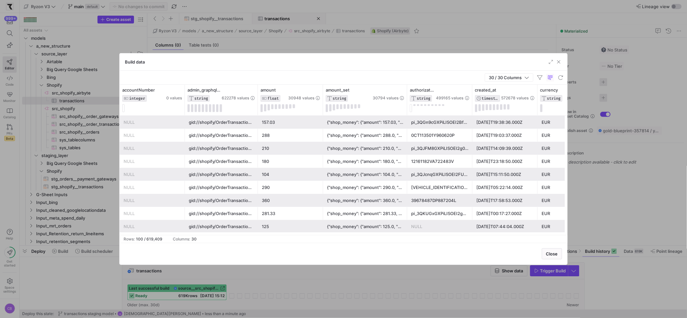
drag, startPoint x: 388, startPoint y: 105, endPoint x: 449, endPoint y: 112, distance: 61.0
click at [408, 112] on div at bounding box center [407, 100] width 3 height 31
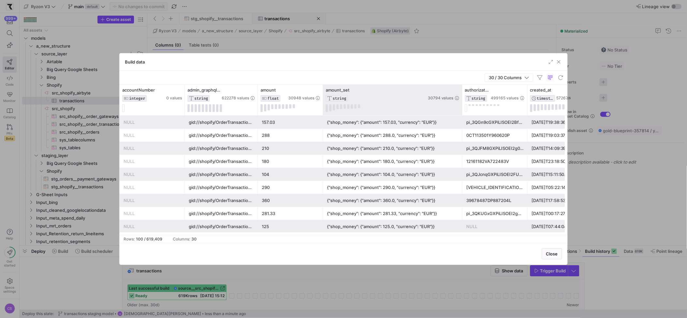
drag, startPoint x: 447, startPoint y: 113, endPoint x: 460, endPoint y: 113, distance: 13.4
click at [461, 113] on div at bounding box center [462, 100] width 3 height 31
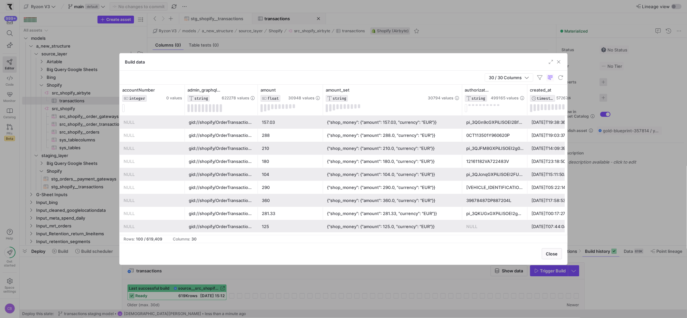
click at [439, 126] on div "{"shop_money": {"amount": 157.03, "currency": "EUR"}}" at bounding box center [392, 122] width 131 height 13
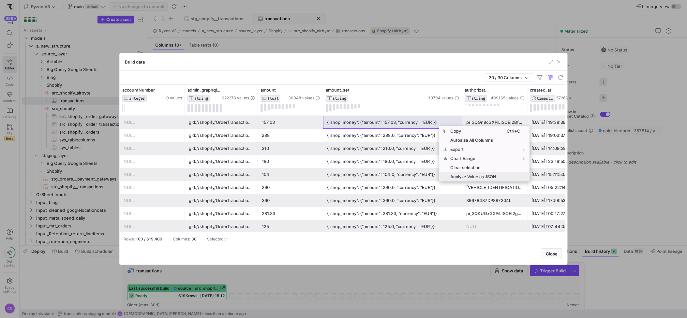
click at [452, 175] on span "Analyze Value as JSON" at bounding box center [477, 176] width 59 height 9
